Goal: Use online tool/utility: Use online tool/utility

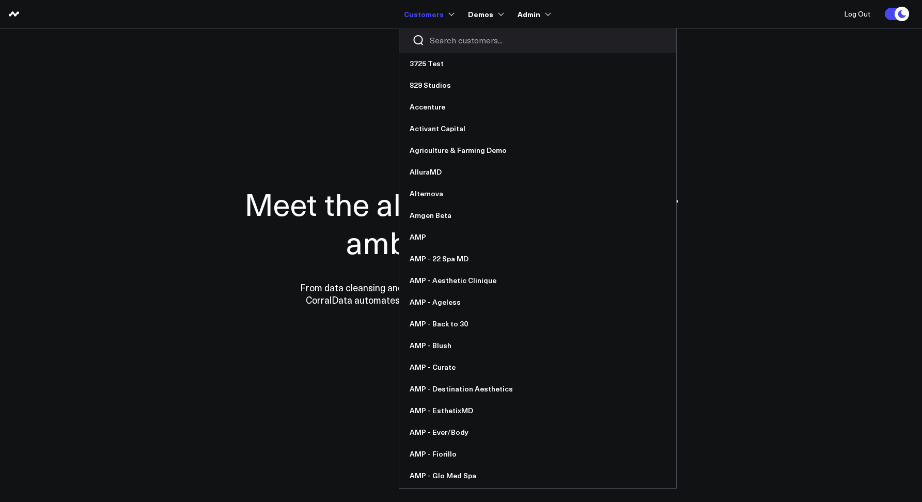
click at [441, 39] on input "Search customers input" at bounding box center [546, 40] width 233 height 11
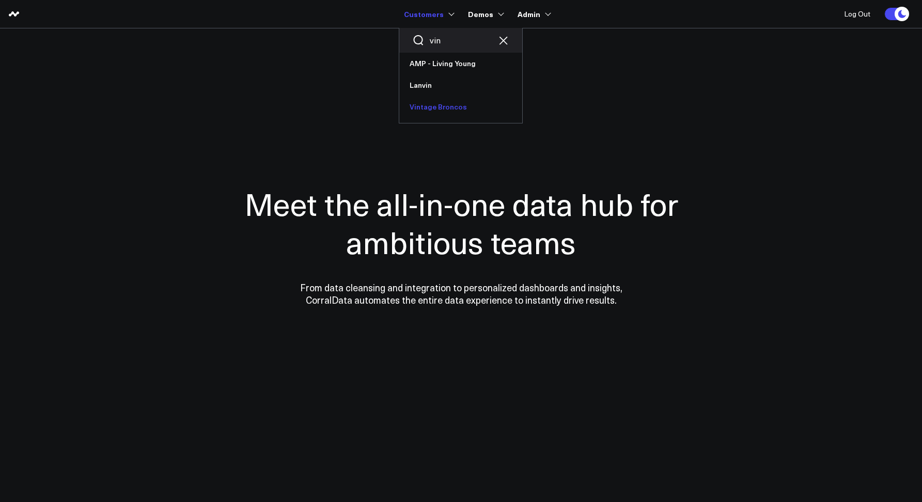
type input "vin"
click at [448, 111] on link "Vintage Broncos" at bounding box center [460, 107] width 123 height 22
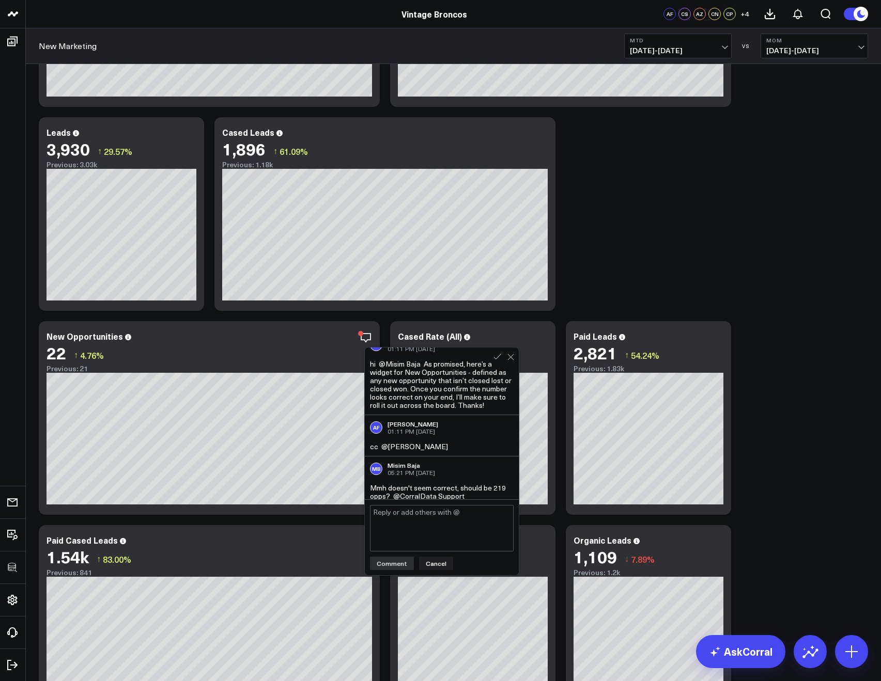
scroll to position [29, 0]
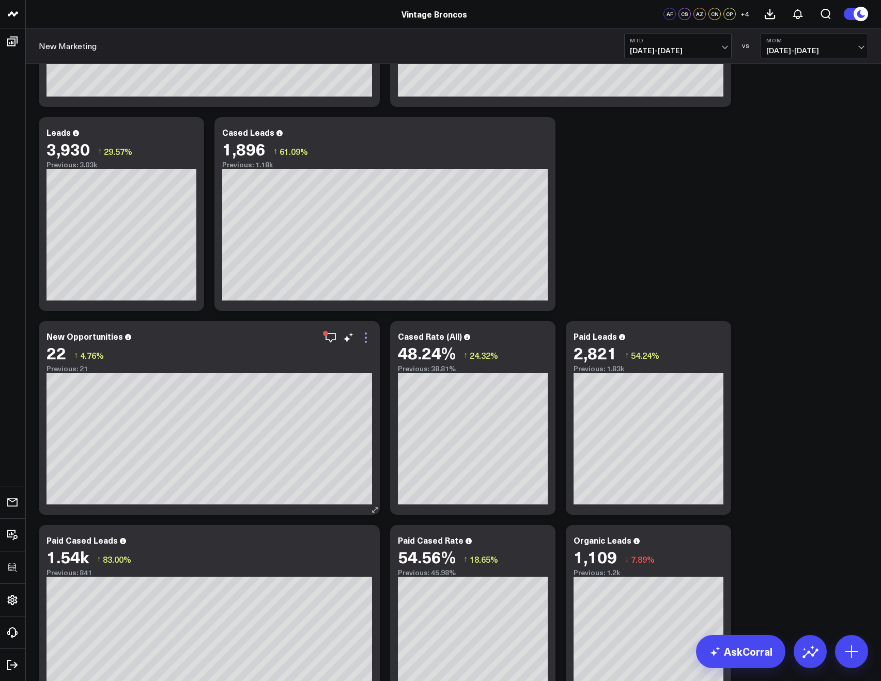
click at [365, 338] on icon at bounding box center [366, 338] width 2 height 2
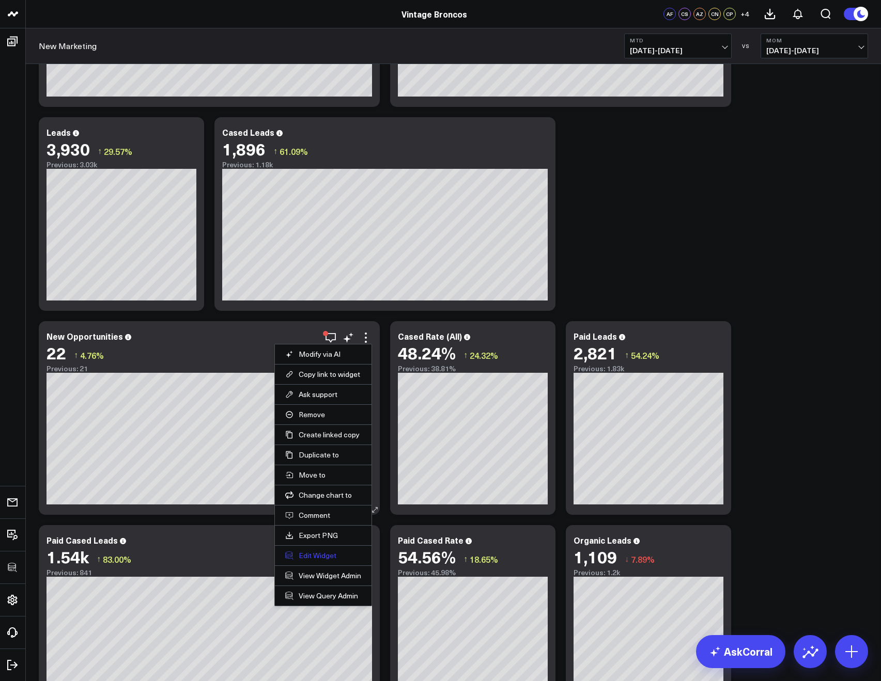
click at [314, 551] on button "Edit Widget" at bounding box center [323, 555] width 76 height 9
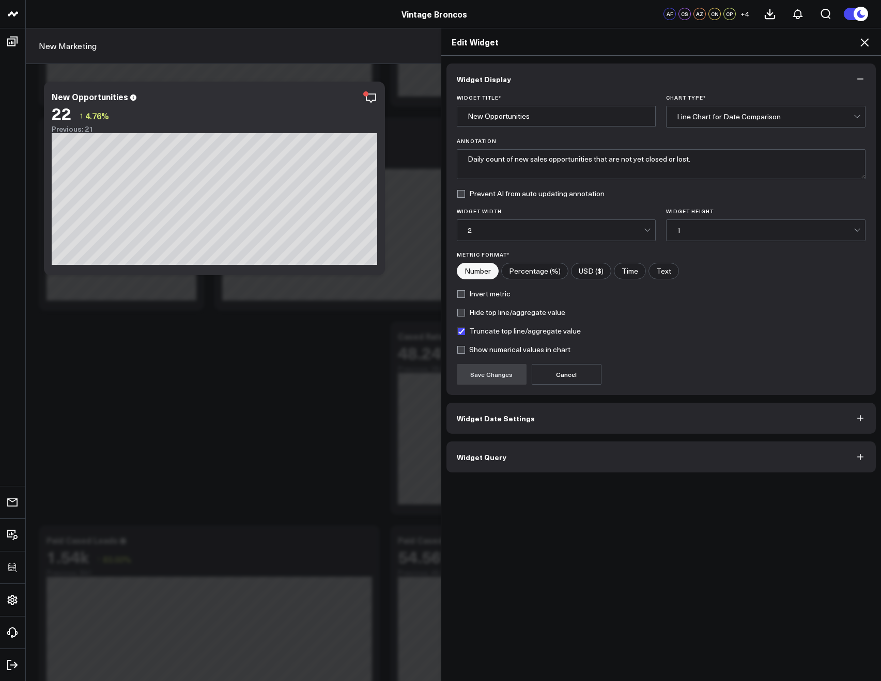
click at [528, 452] on button "Widget Query" at bounding box center [661, 457] width 430 height 31
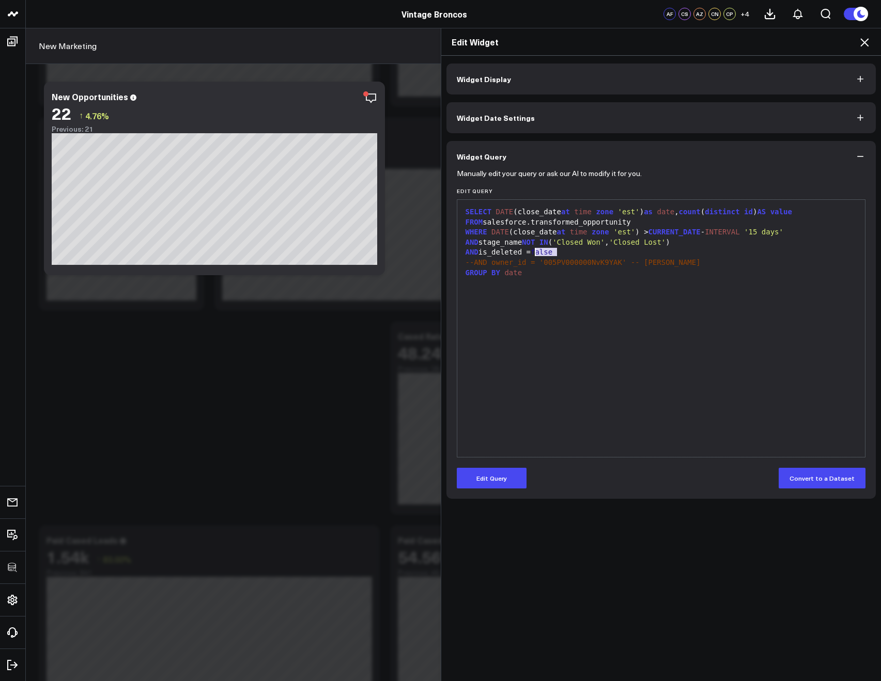
drag, startPoint x: 555, startPoint y: 252, endPoint x: 530, endPoint y: 248, distance: 25.1
click at [530, 248] on div "AND is_deleted = false" at bounding box center [661, 252] width 398 height 10
click at [576, 277] on div "GROUP BY date" at bounding box center [661, 273] width 398 height 10
click at [858, 44] on div "Edit Widget" at bounding box center [661, 41] width 440 height 27
click at [860, 43] on icon at bounding box center [864, 42] width 12 height 12
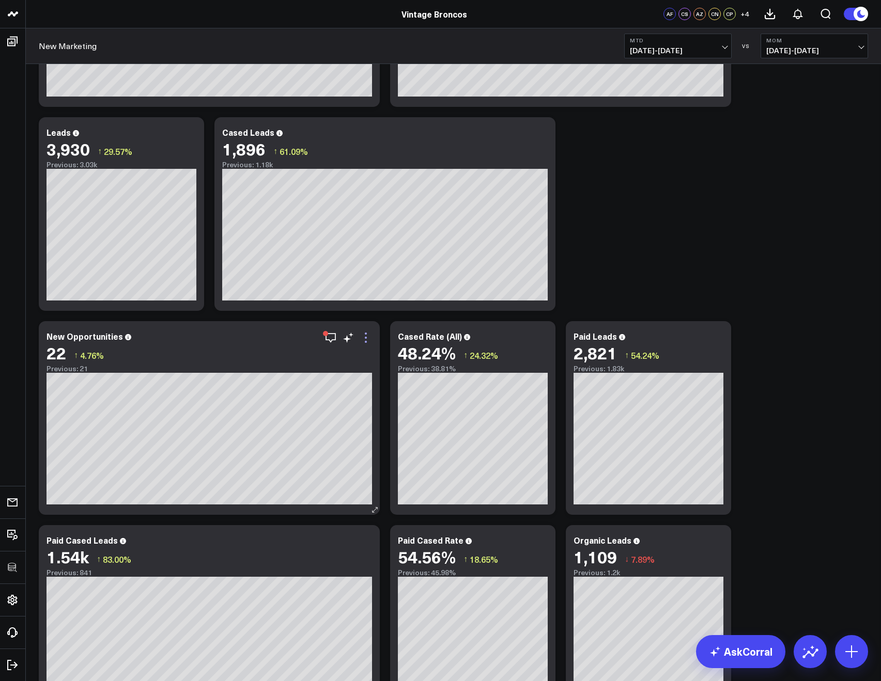
click at [370, 337] on icon at bounding box center [365, 338] width 12 height 12
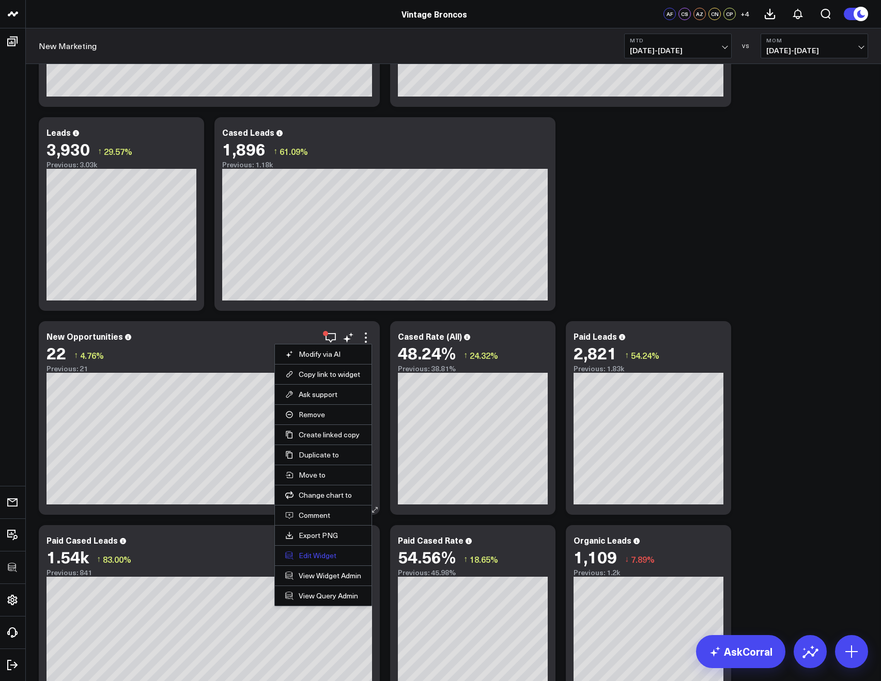
click at [314, 559] on button "Edit Widget" at bounding box center [323, 555] width 76 height 9
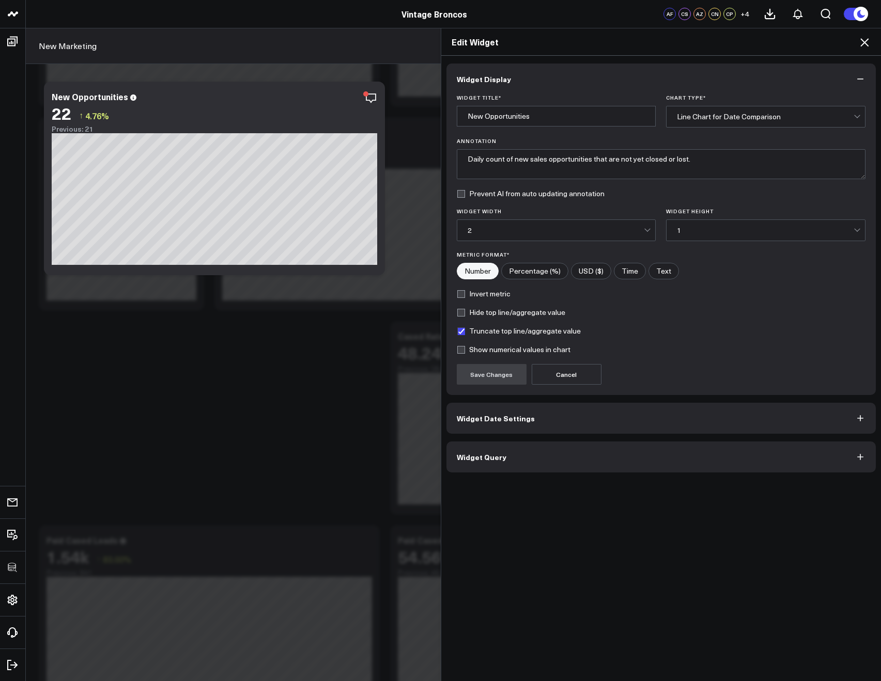
click at [519, 465] on button "Widget Query" at bounding box center [661, 457] width 430 height 31
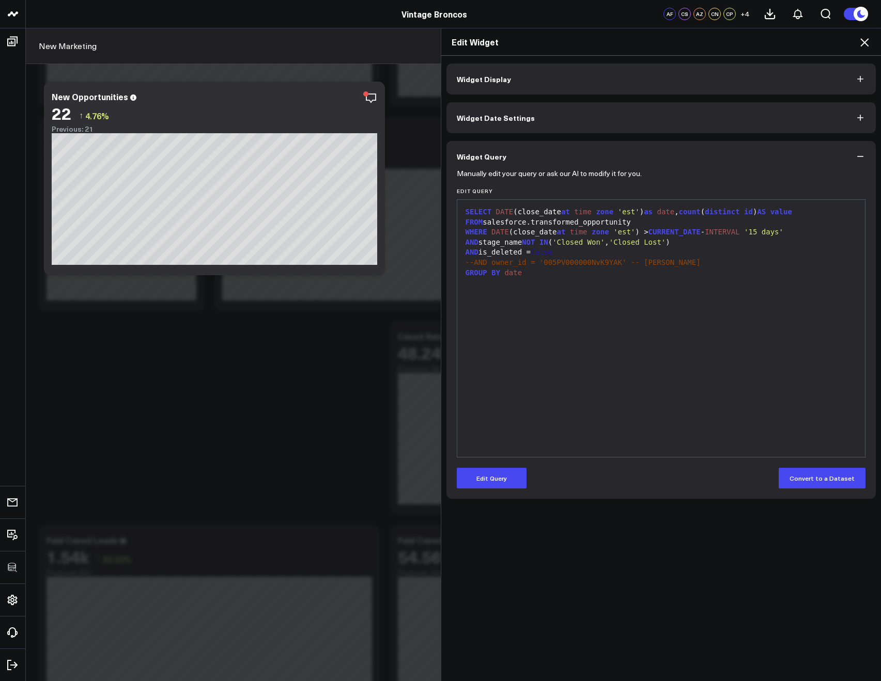
click at [869, 36] on icon at bounding box center [864, 42] width 12 height 12
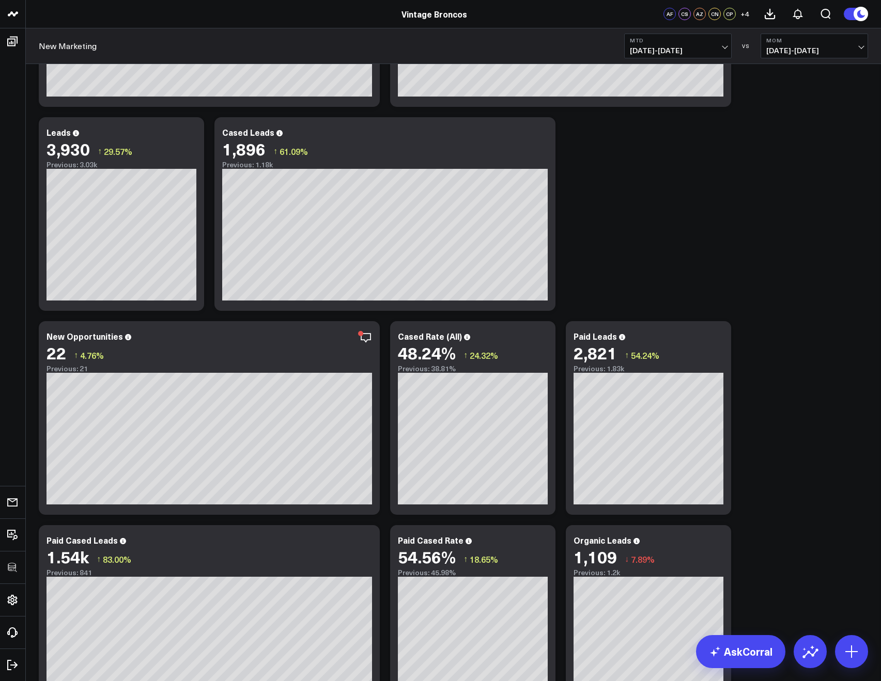
click at [864, 37] on button "MoM 07/01/25 - 07/28/25" at bounding box center [813, 46] width 107 height 25
